Goal: Information Seeking & Learning: Learn about a topic

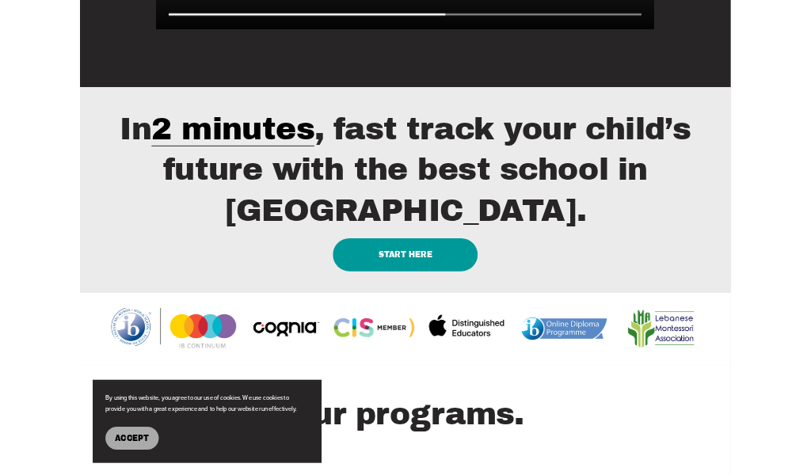
scroll to position [1556, 0]
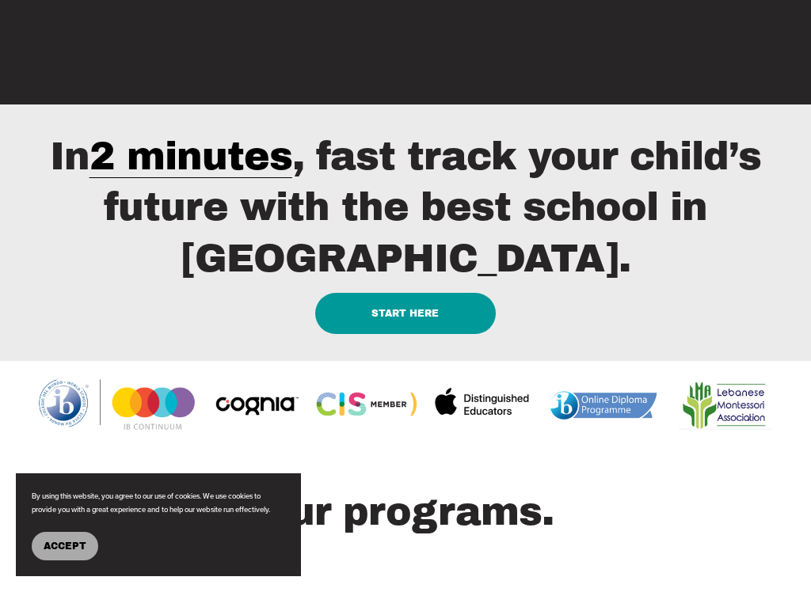
click at [401, 334] on link "START HERE" at bounding box center [405, 313] width 180 height 41
type input "*****"
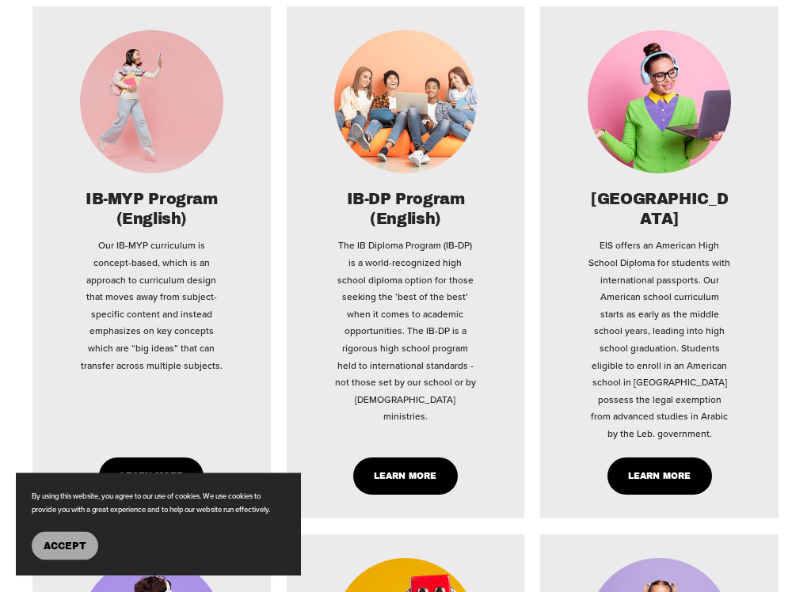
scroll to position [2649, 0]
click at [70, 474] on span "Accept" at bounding box center [65, 546] width 43 height 11
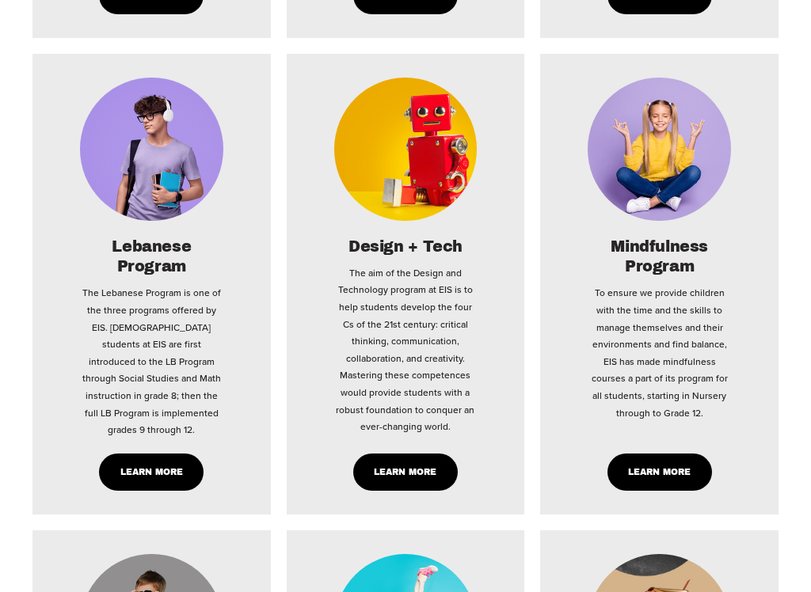
scroll to position [3131, 0]
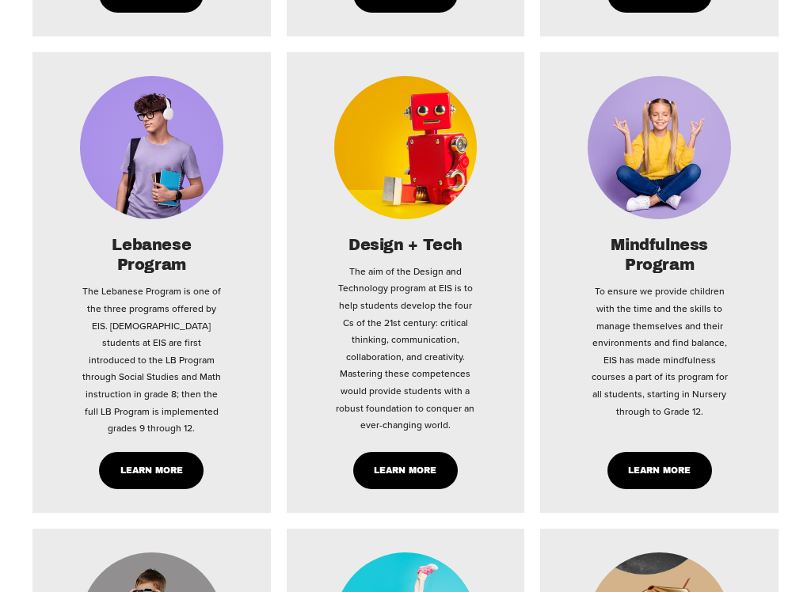
click at [408, 456] on link "Learn More" at bounding box center [405, 470] width 104 height 37
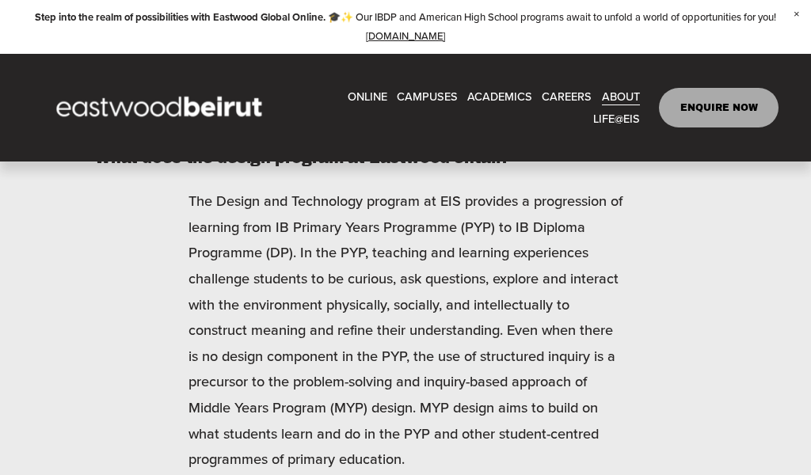
scroll to position [1181, 0]
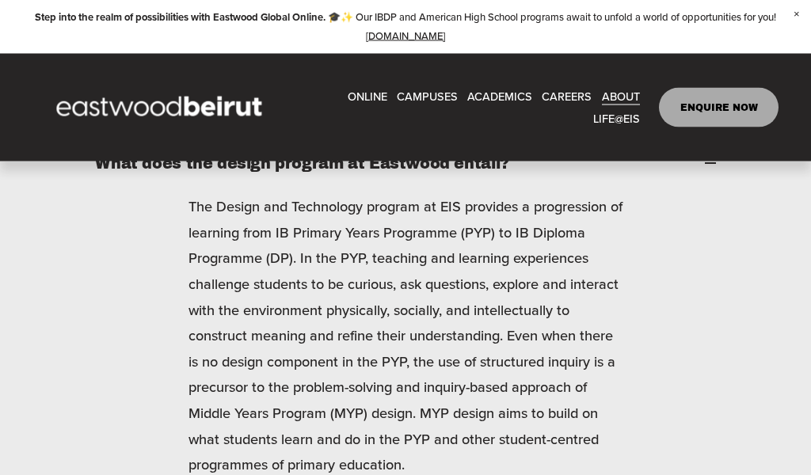
click at [0, 0] on div at bounding box center [0, 0] width 0 height 0
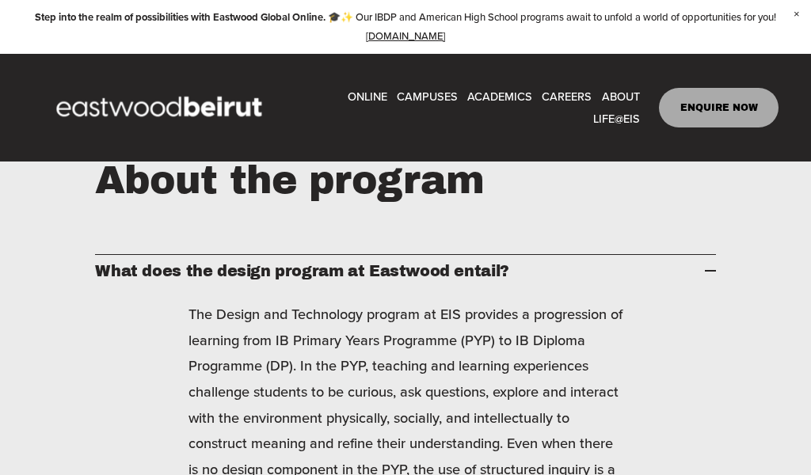
scroll to position [0, 0]
click at [112, 249] on link "Folder: CAMPUSES" at bounding box center [163, 248] width 181 height 28
click at [97, 239] on icon at bounding box center [95, 235] width 28 height 28
click at [91, 307] on link "Folder: ACADEMICS" at bounding box center [169, 302] width 192 height 28
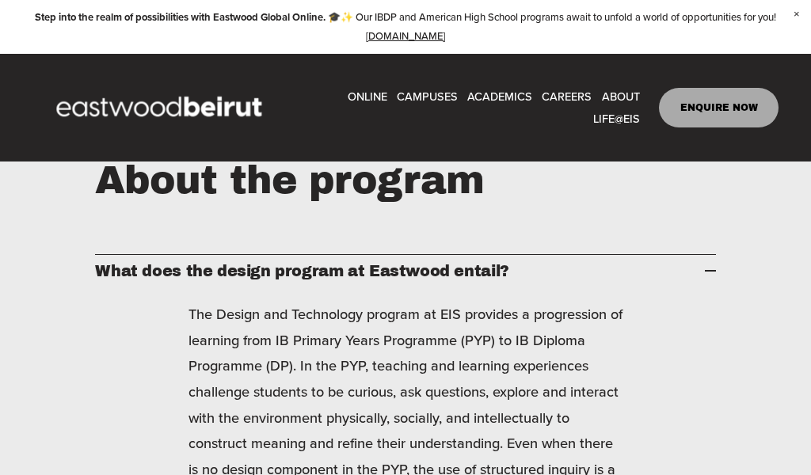
click at [97, 452] on link "After-school Activities" at bounding box center [210, 447] width 274 height 28
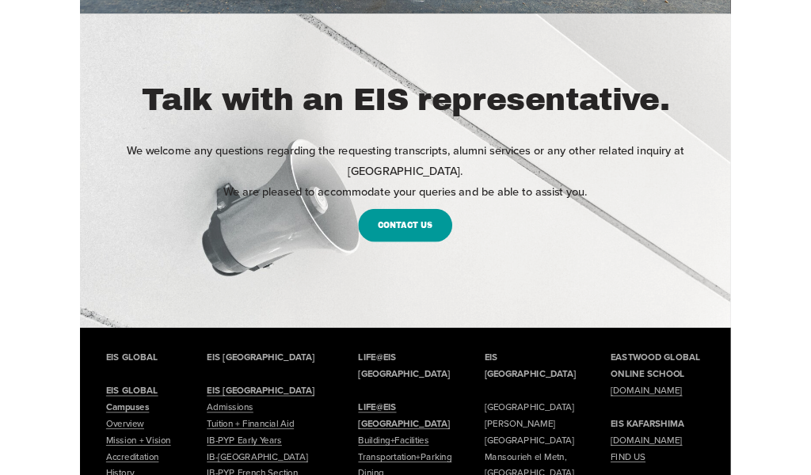
scroll to position [483, 0]
